Goal: Find specific page/section: Find specific page/section

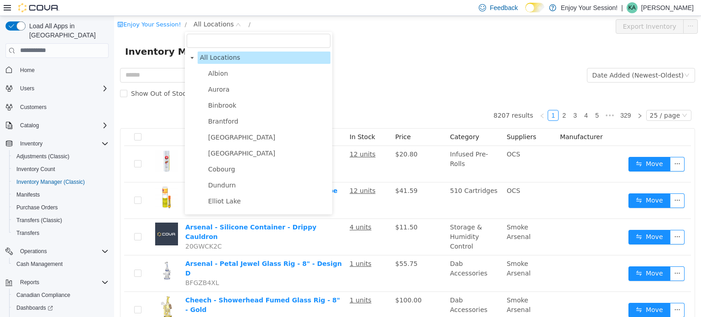
scroll to position [40, 0]
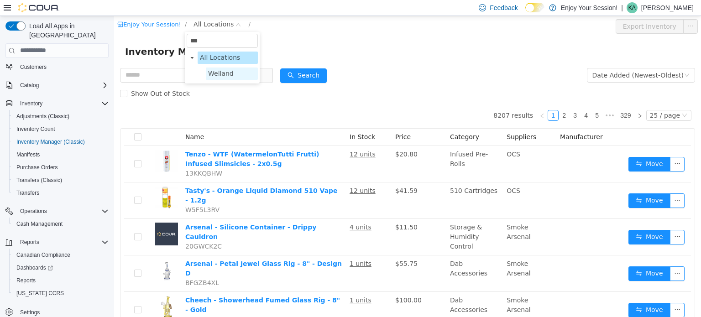
type input "***"
click at [226, 76] on span "Welland" at bounding box center [221, 72] width 26 height 7
